Goal: Find specific page/section: Find specific page/section

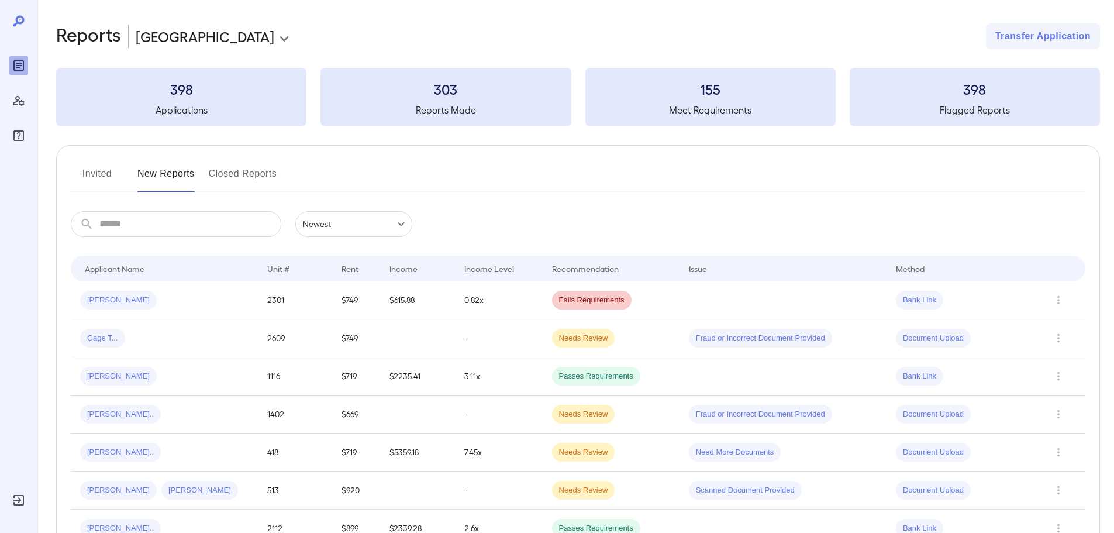
click at [92, 172] on button "Invited" at bounding box center [97, 178] width 53 height 28
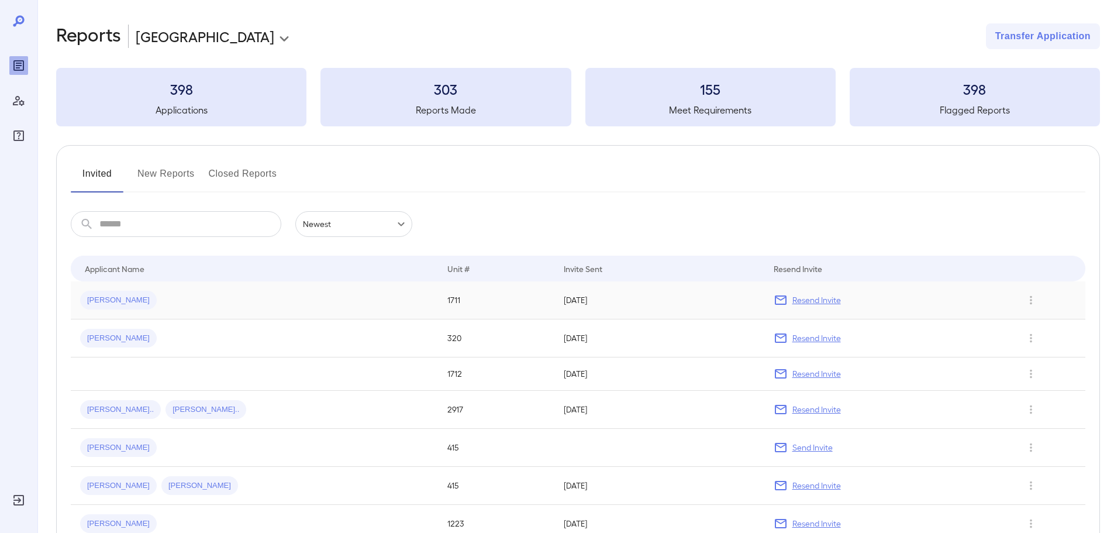
click at [103, 296] on span "[PERSON_NAME]" at bounding box center [118, 300] width 77 height 11
click at [178, 225] on input "text" at bounding box center [190, 224] width 182 height 26
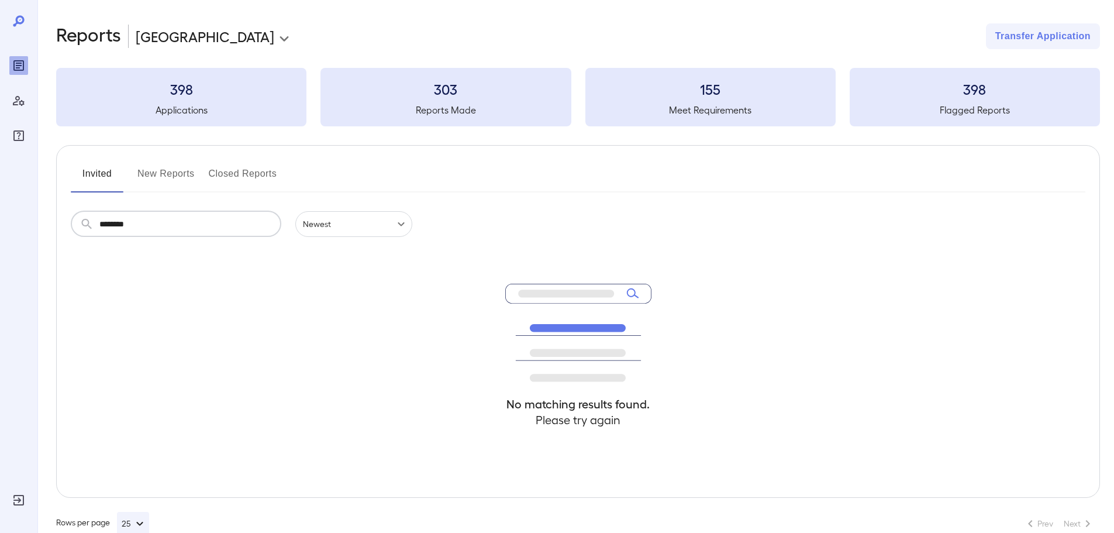
type input "********"
click at [77, 180] on button "Invited" at bounding box center [97, 178] width 53 height 28
click at [140, 168] on button "New Reports" at bounding box center [165, 178] width 57 height 28
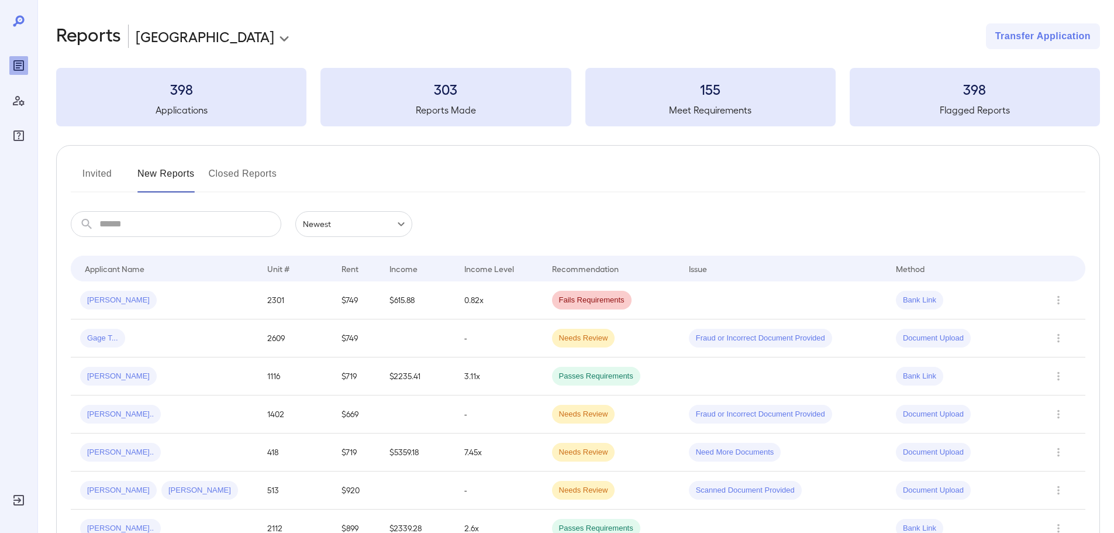
click at [109, 173] on button "Invited" at bounding box center [97, 178] width 53 height 28
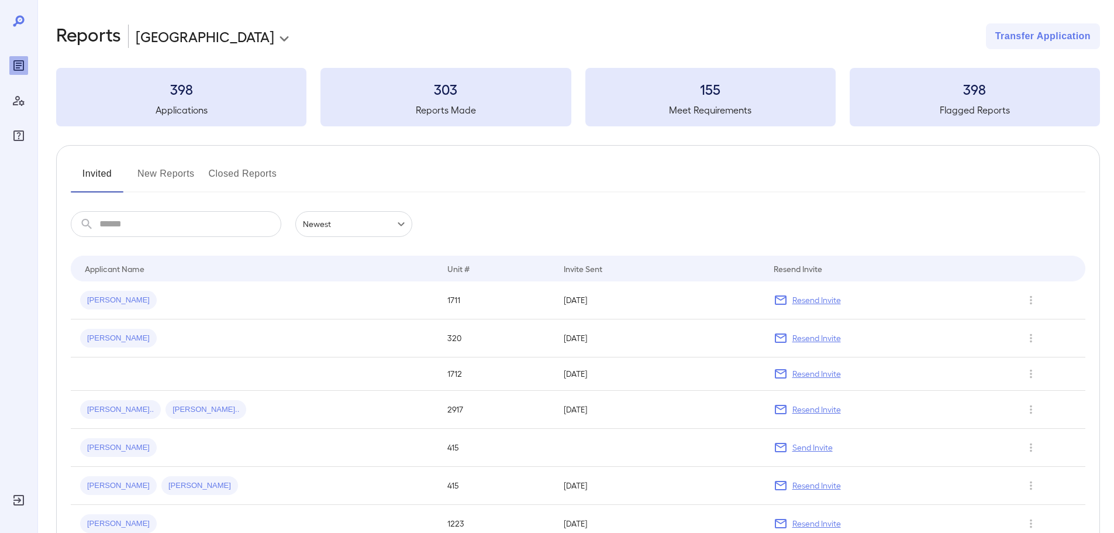
click at [179, 178] on button "New Reports" at bounding box center [165, 178] width 57 height 28
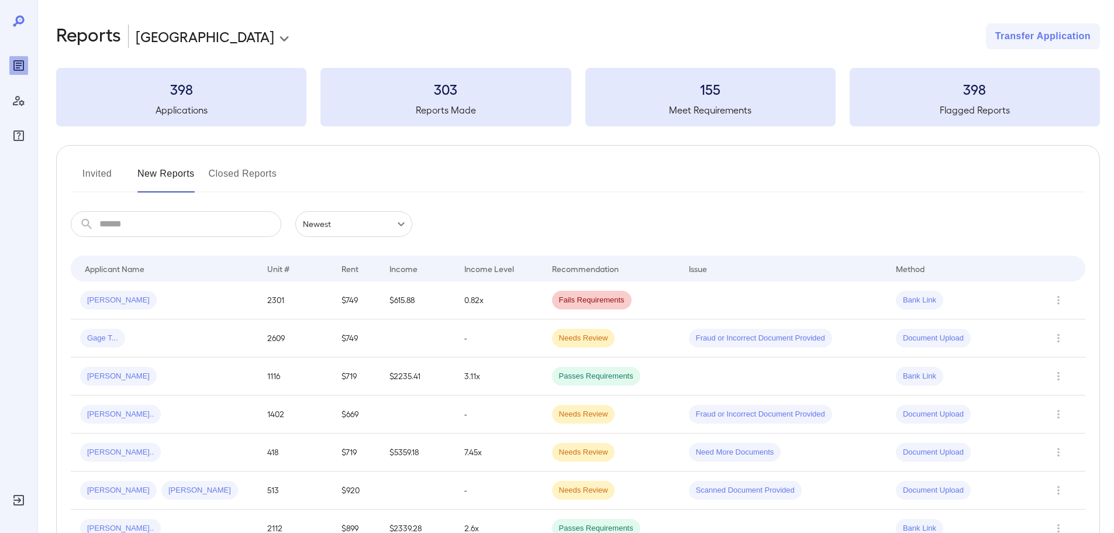
click at [118, 165] on button "Invited" at bounding box center [97, 178] width 53 height 28
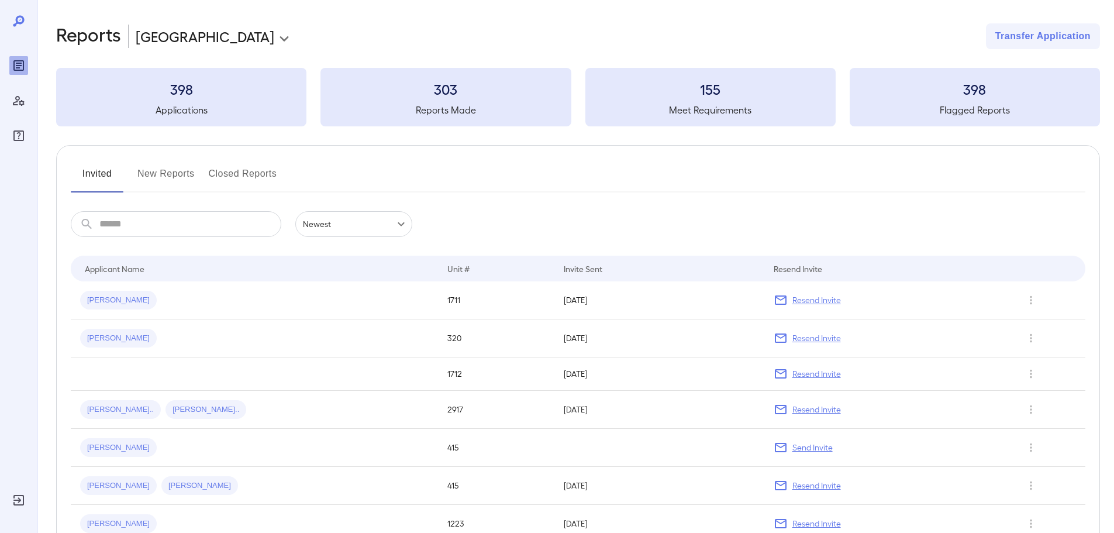
click at [226, 174] on button "Closed Reports" at bounding box center [243, 178] width 68 height 28
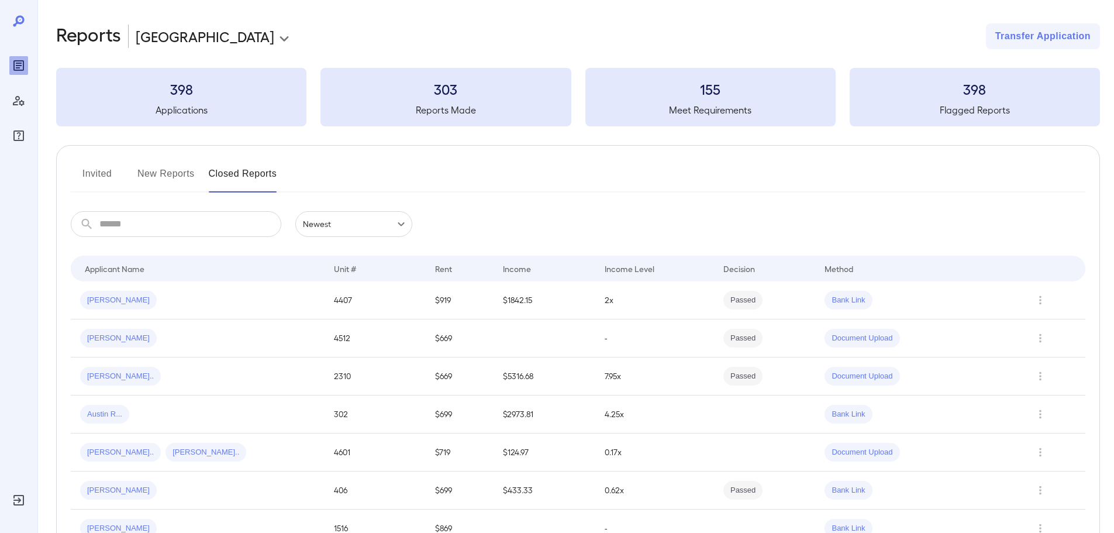
click at [118, 172] on button "Invited" at bounding box center [97, 178] width 53 height 28
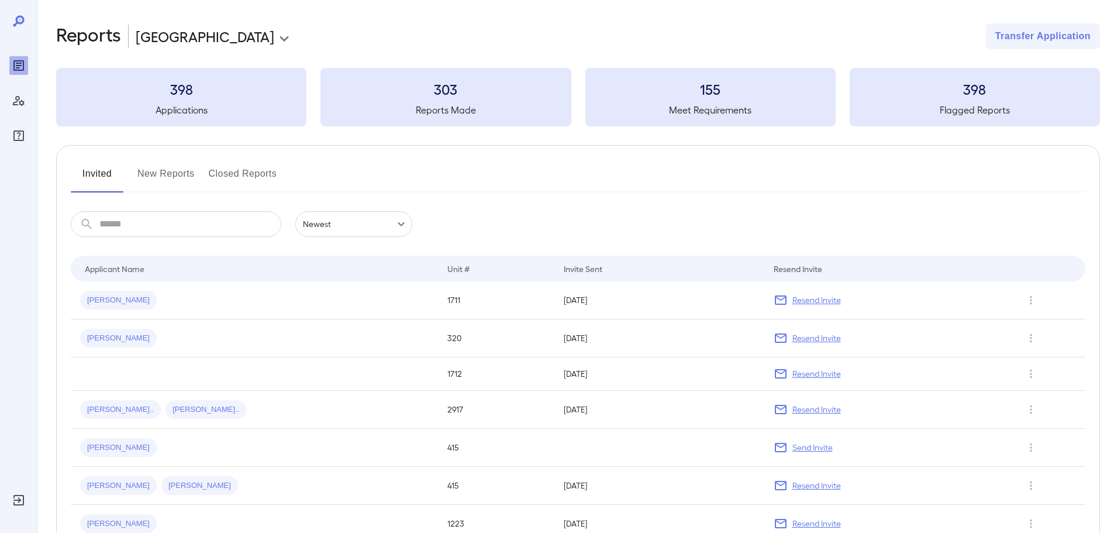
click at [123, 168] on div "Invited New Reports Closed Reports" at bounding box center [578, 178] width 1014 height 28
click at [176, 171] on button "New Reports" at bounding box center [165, 178] width 57 height 28
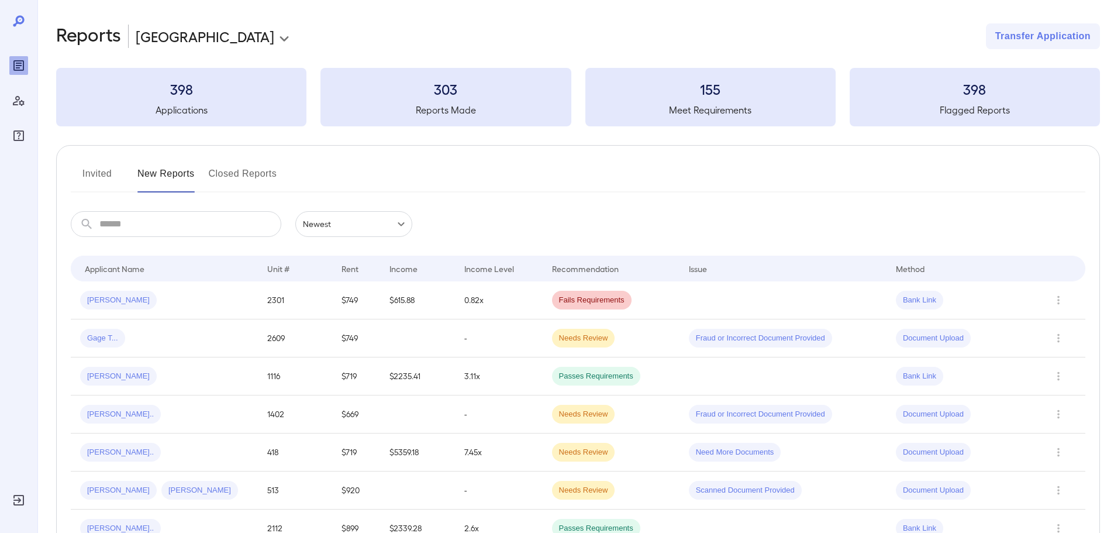
click at [96, 168] on button "Invited" at bounding box center [97, 178] width 53 height 28
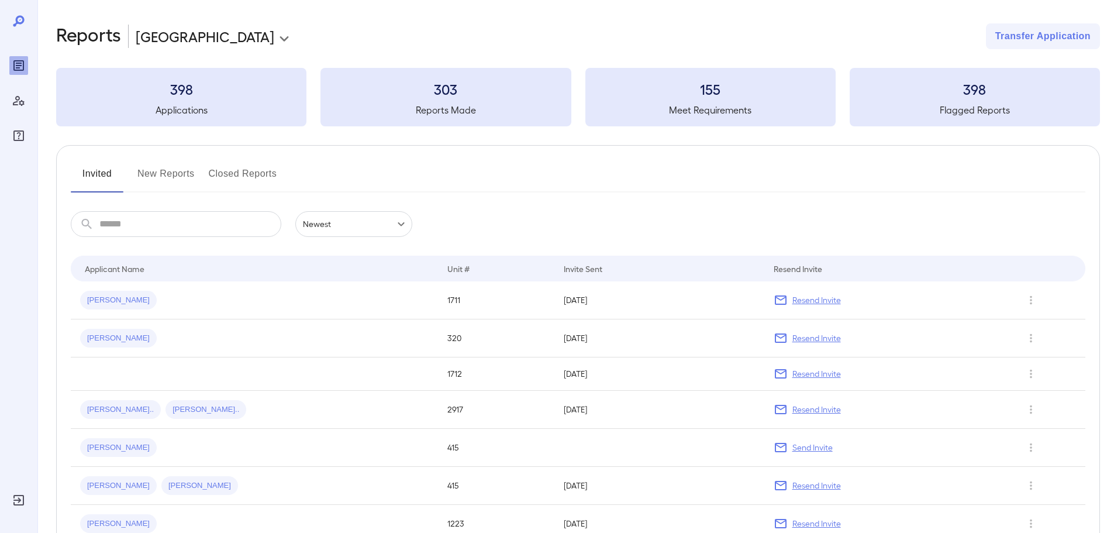
click at [165, 175] on button "New Reports" at bounding box center [165, 178] width 57 height 28
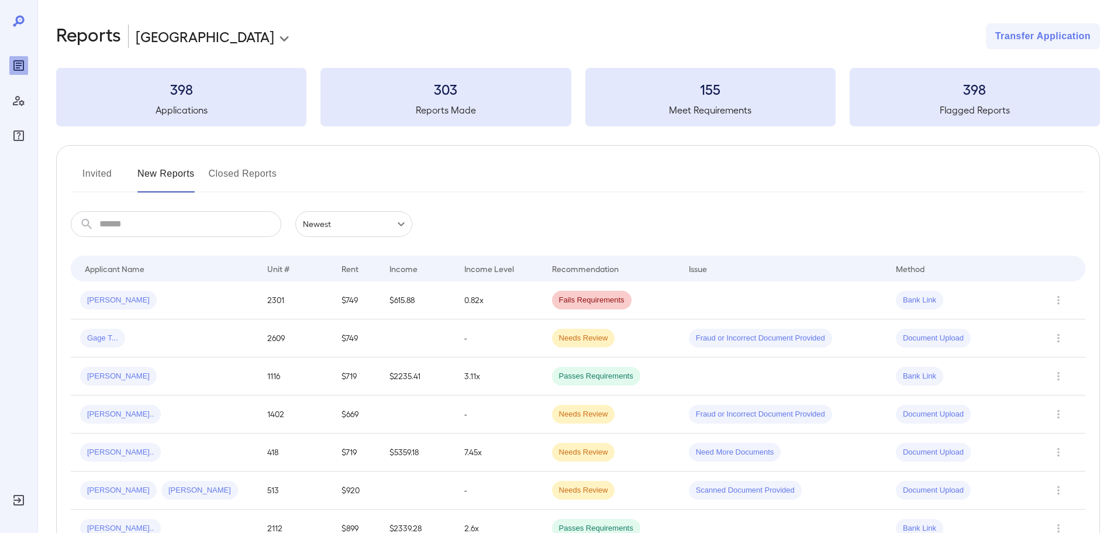
click at [101, 168] on button "Invited" at bounding box center [97, 178] width 53 height 28
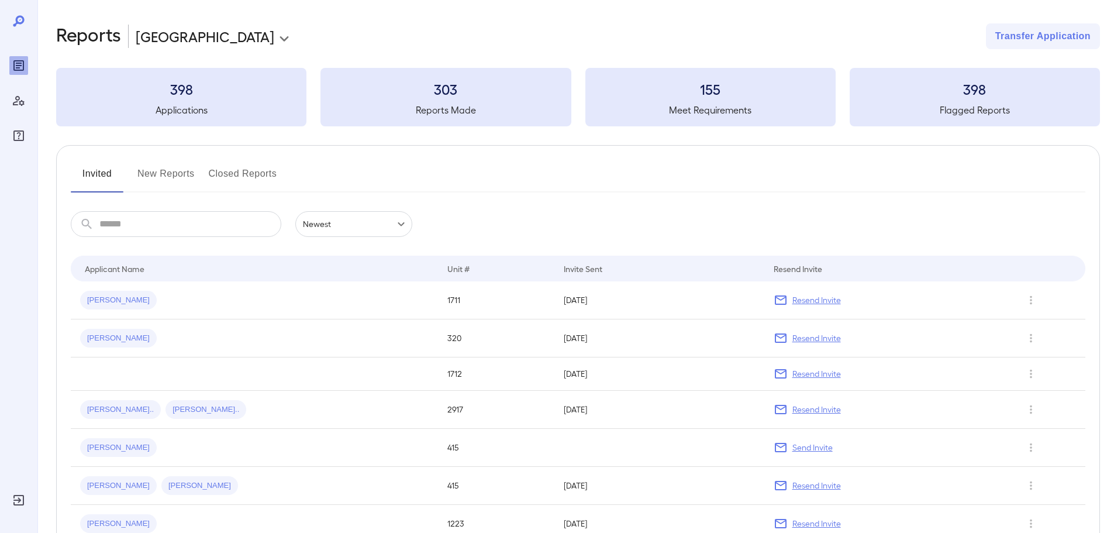
click at [160, 220] on input "text" at bounding box center [190, 224] width 182 height 26
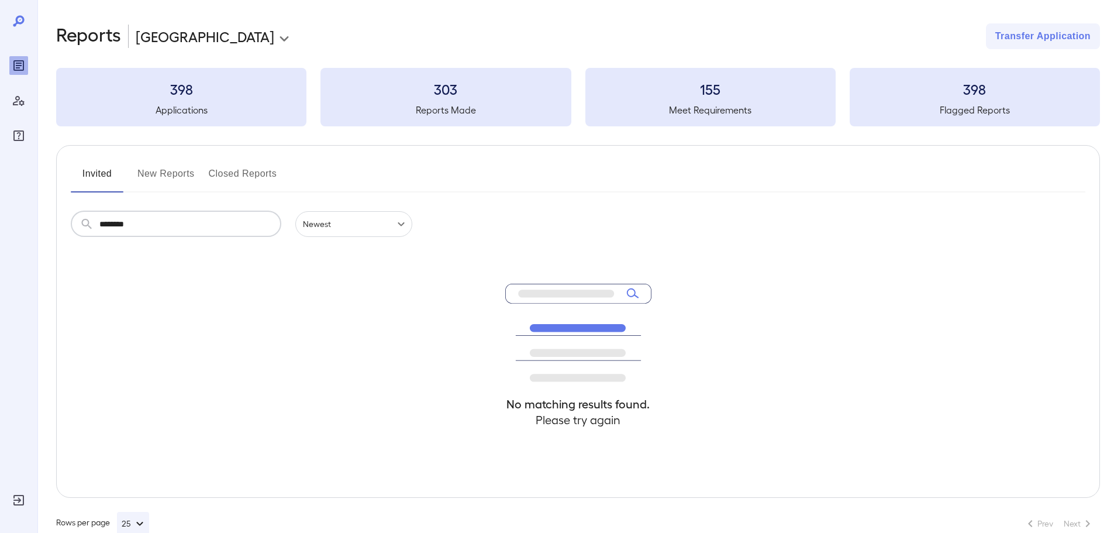
type input "********"
click at [174, 163] on div "Invited New Reports Closed Reports ​ ******** ​ Newest ****** No matching resul…" at bounding box center [578, 321] width 1044 height 353
click at [186, 185] on button "New Reports" at bounding box center [165, 178] width 57 height 28
click at [186, 176] on button "New Reports" at bounding box center [165, 178] width 57 height 28
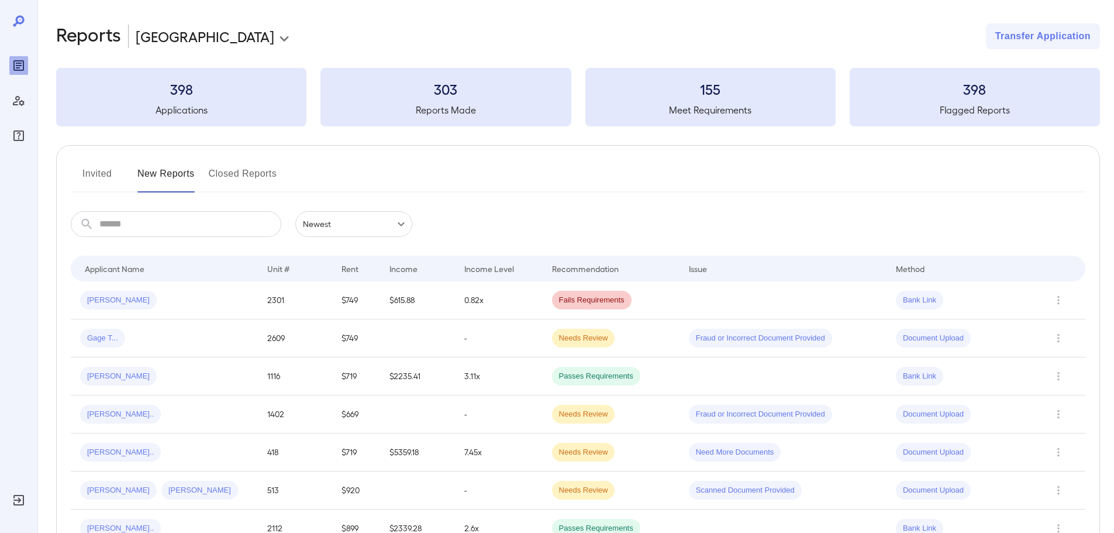
click at [106, 170] on button "Invited" at bounding box center [97, 178] width 53 height 28
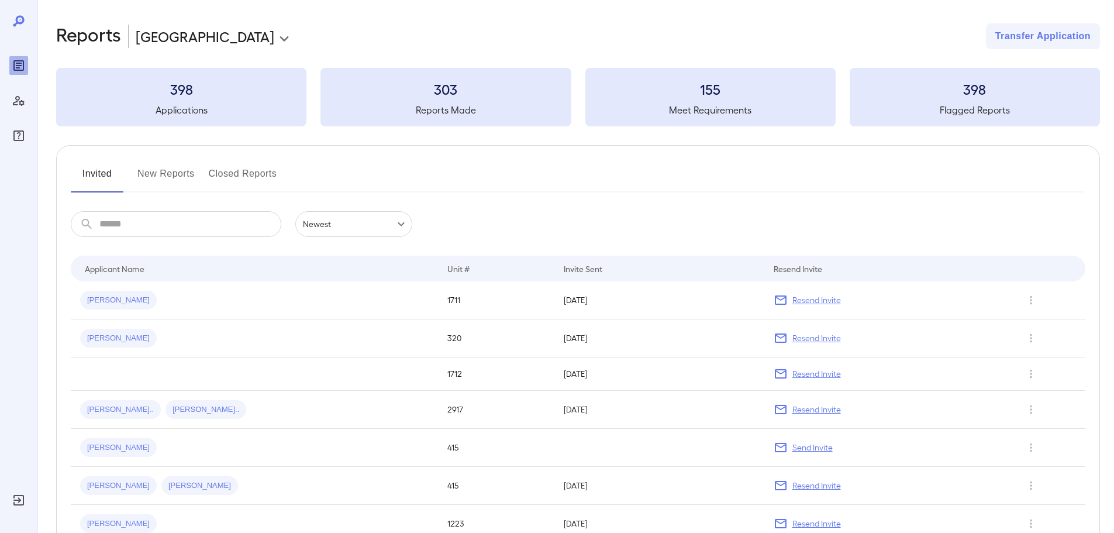
click at [149, 167] on button "New Reports" at bounding box center [165, 178] width 57 height 28
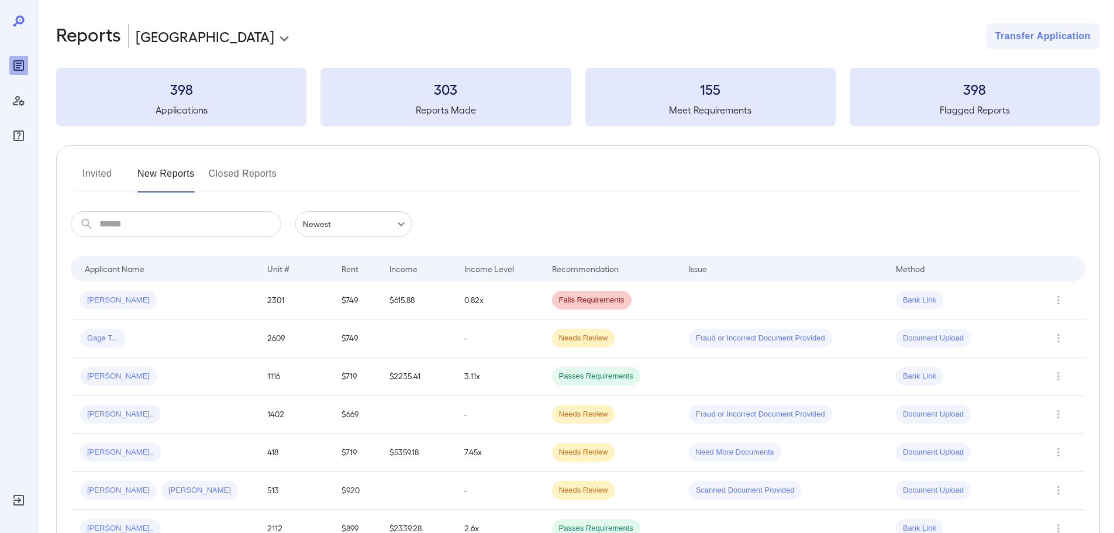
click at [88, 180] on button "Invited" at bounding box center [97, 178] width 53 height 28
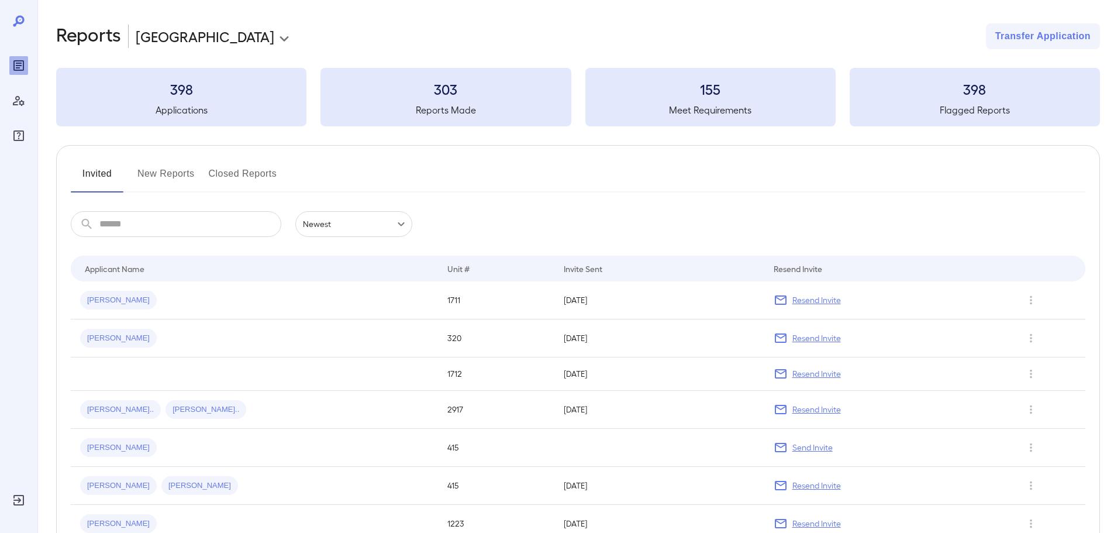
click at [88, 180] on button "Invited" at bounding box center [97, 178] width 53 height 28
click at [187, 180] on button "New Reports" at bounding box center [165, 178] width 57 height 28
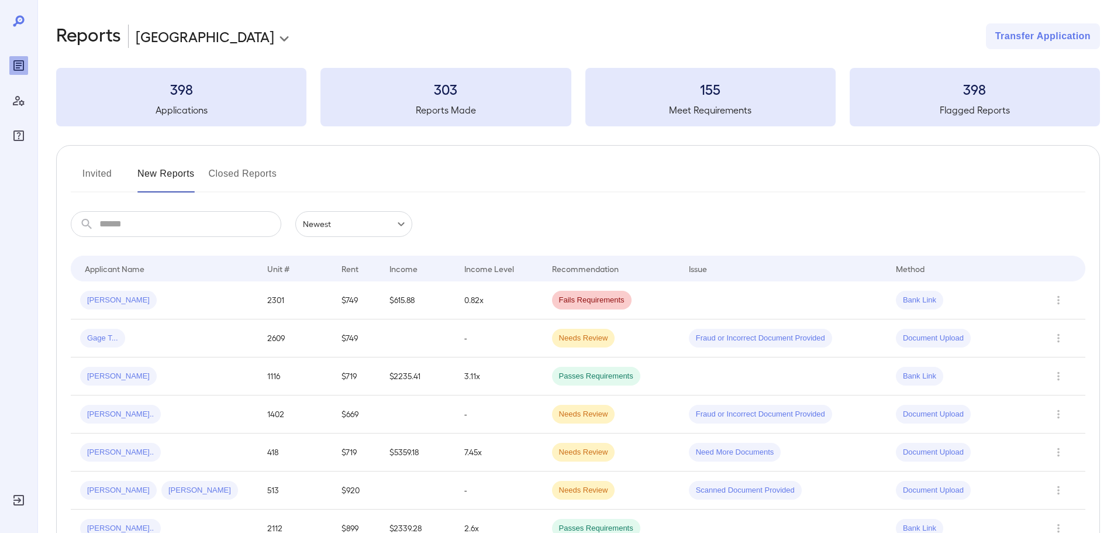
click at [107, 174] on button "Invited" at bounding box center [97, 178] width 53 height 28
click at [82, 178] on button "Invited" at bounding box center [97, 178] width 53 height 28
